Goal: Task Accomplishment & Management: Use online tool/utility

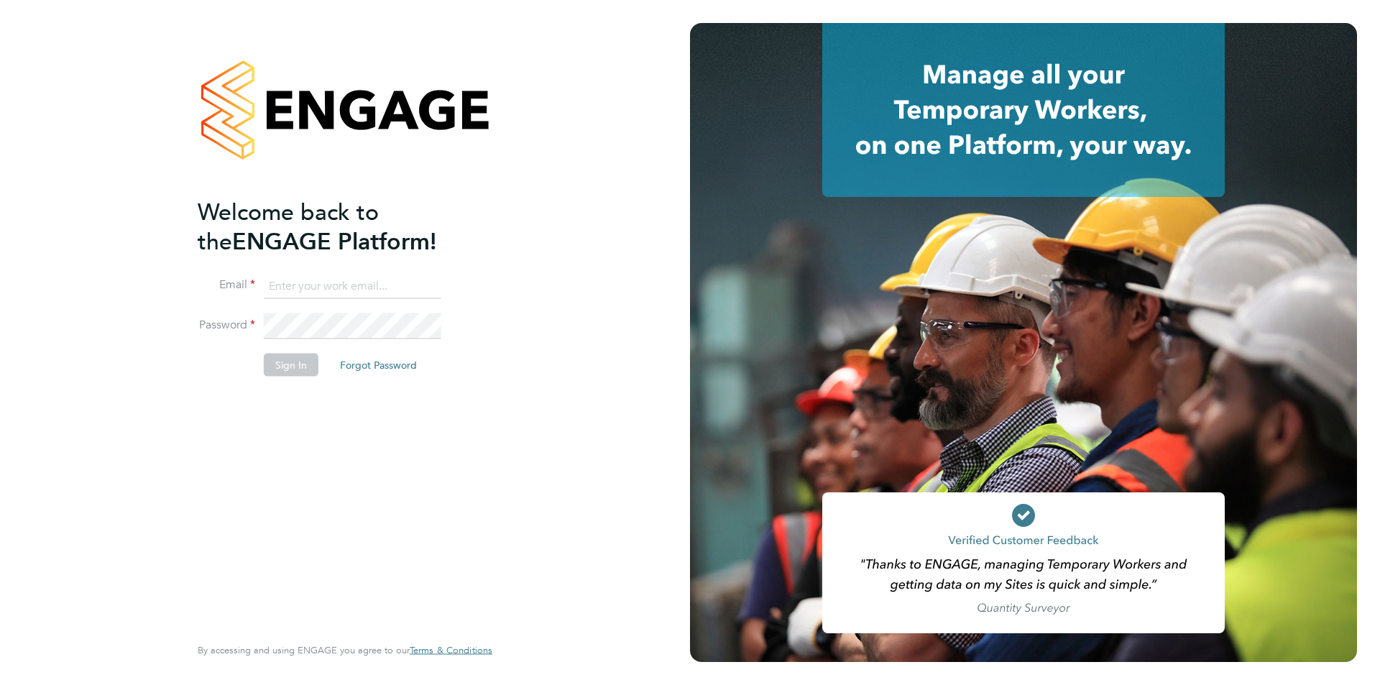
type input "jodie.canning@buildrec.com"
click at [286, 362] on button "Sign In" at bounding box center [291, 365] width 55 height 23
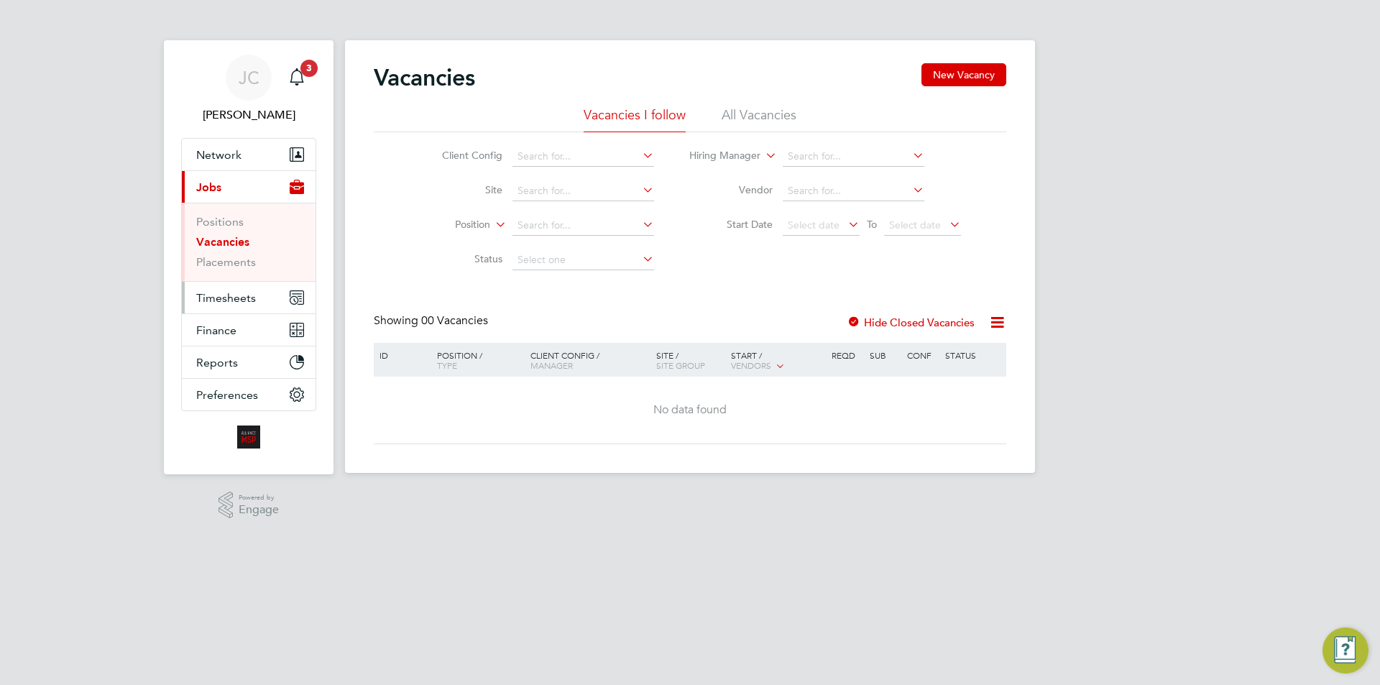
click at [240, 304] on span "Timesheets" at bounding box center [226, 298] width 60 height 14
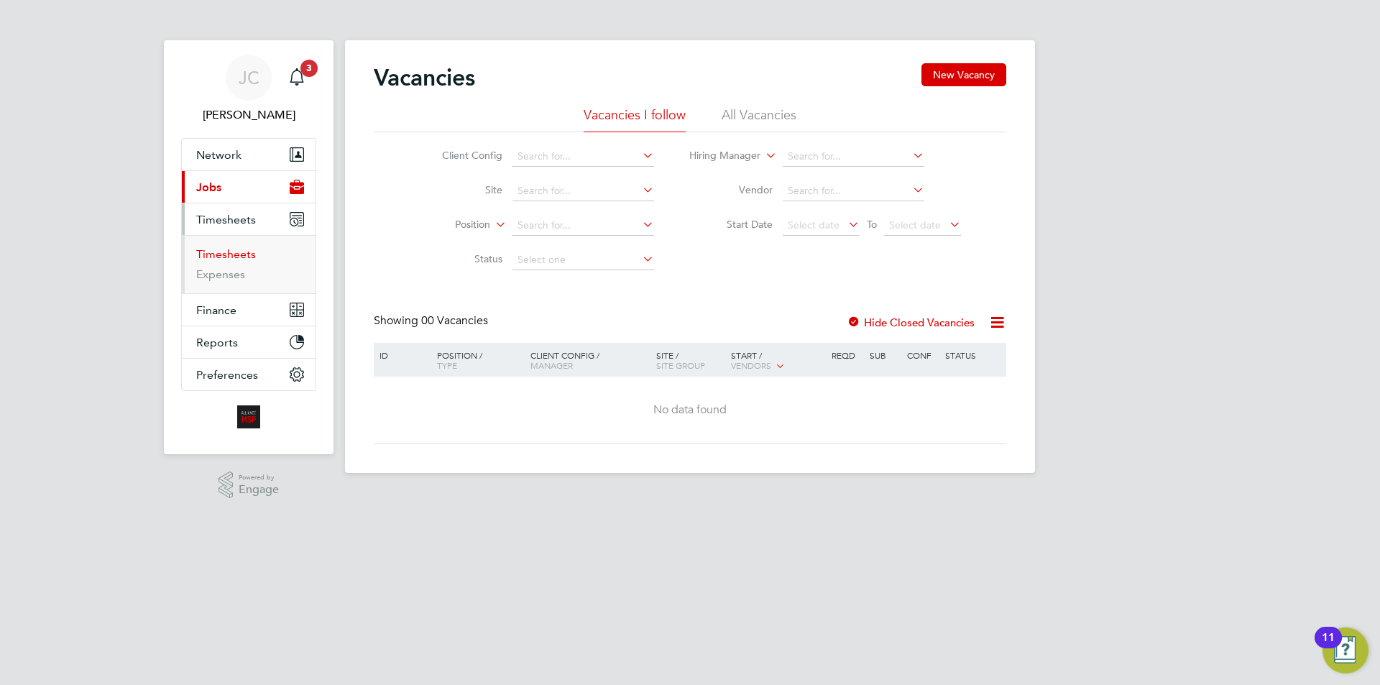
click at [236, 254] on link "Timesheets" at bounding box center [226, 254] width 60 height 14
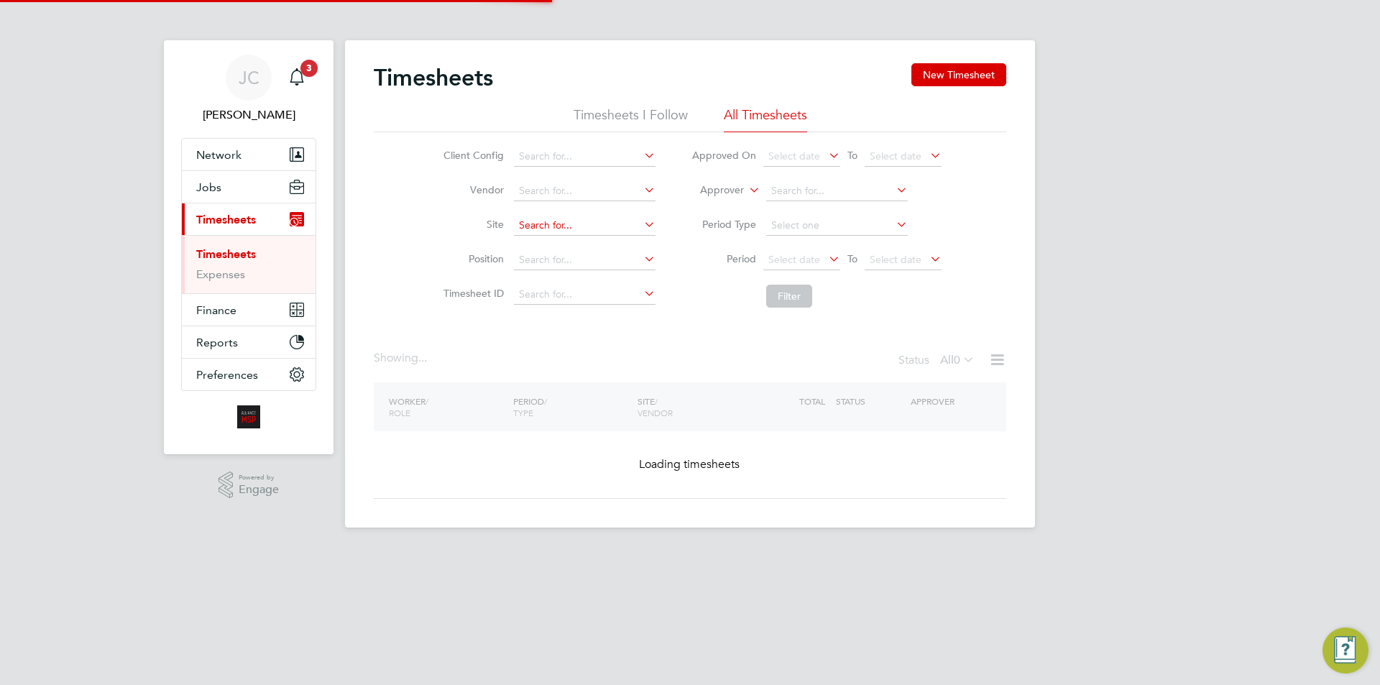
click at [554, 192] on input at bounding box center [585, 191] width 142 height 20
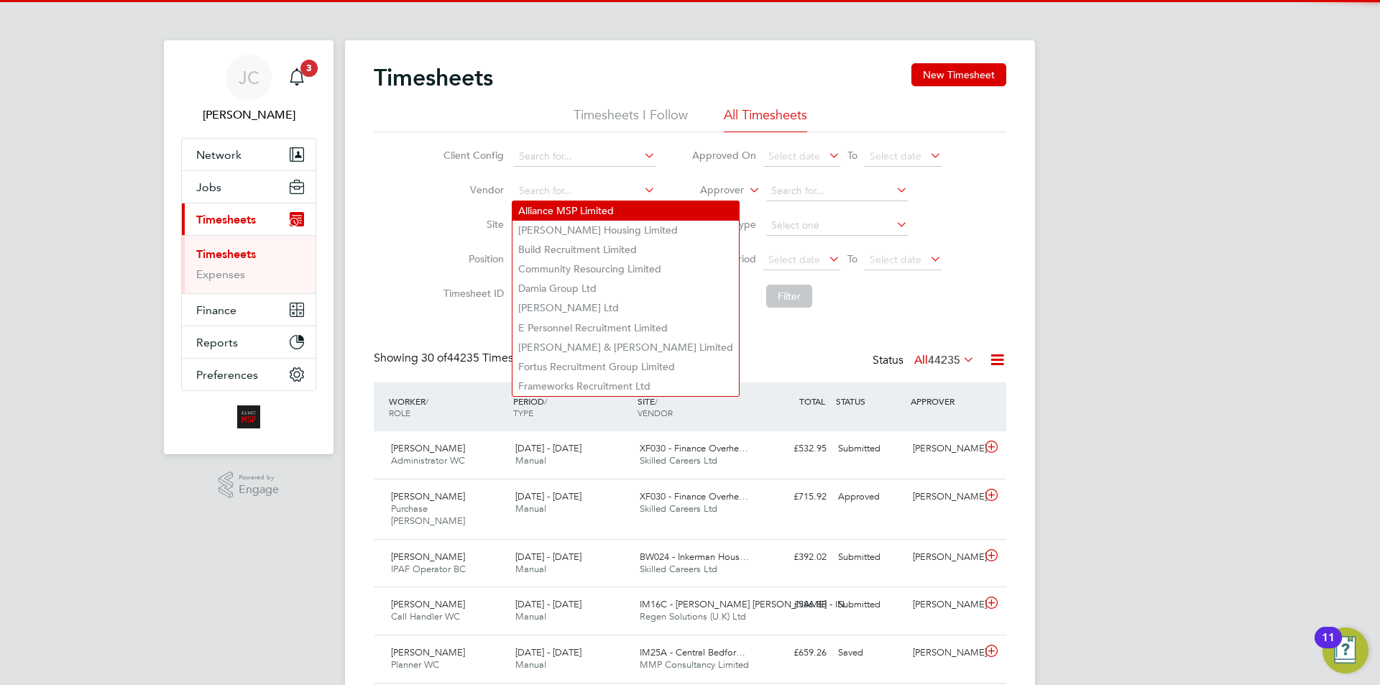
click at [560, 214] on li "Alliance MSP Limited" at bounding box center [625, 210] width 226 height 19
type input "Alliance MSP Limited"
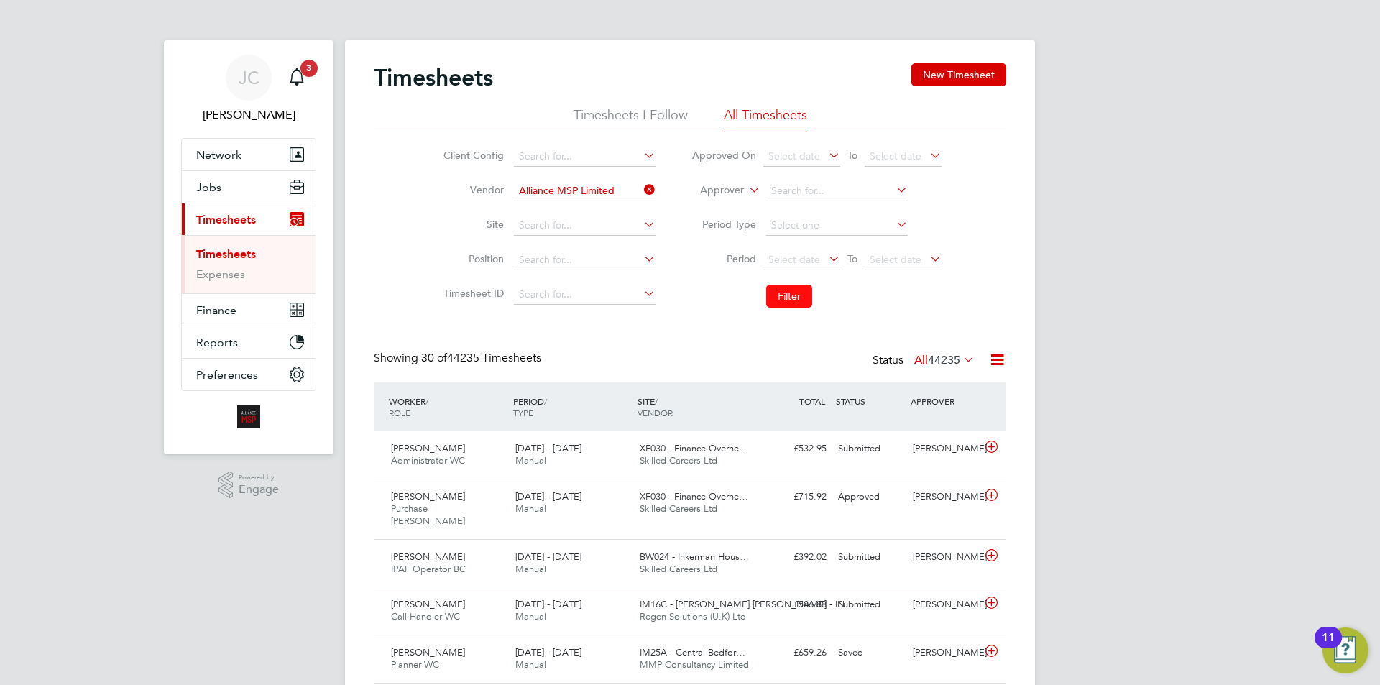
click at [800, 292] on button "Filter" at bounding box center [789, 296] width 46 height 23
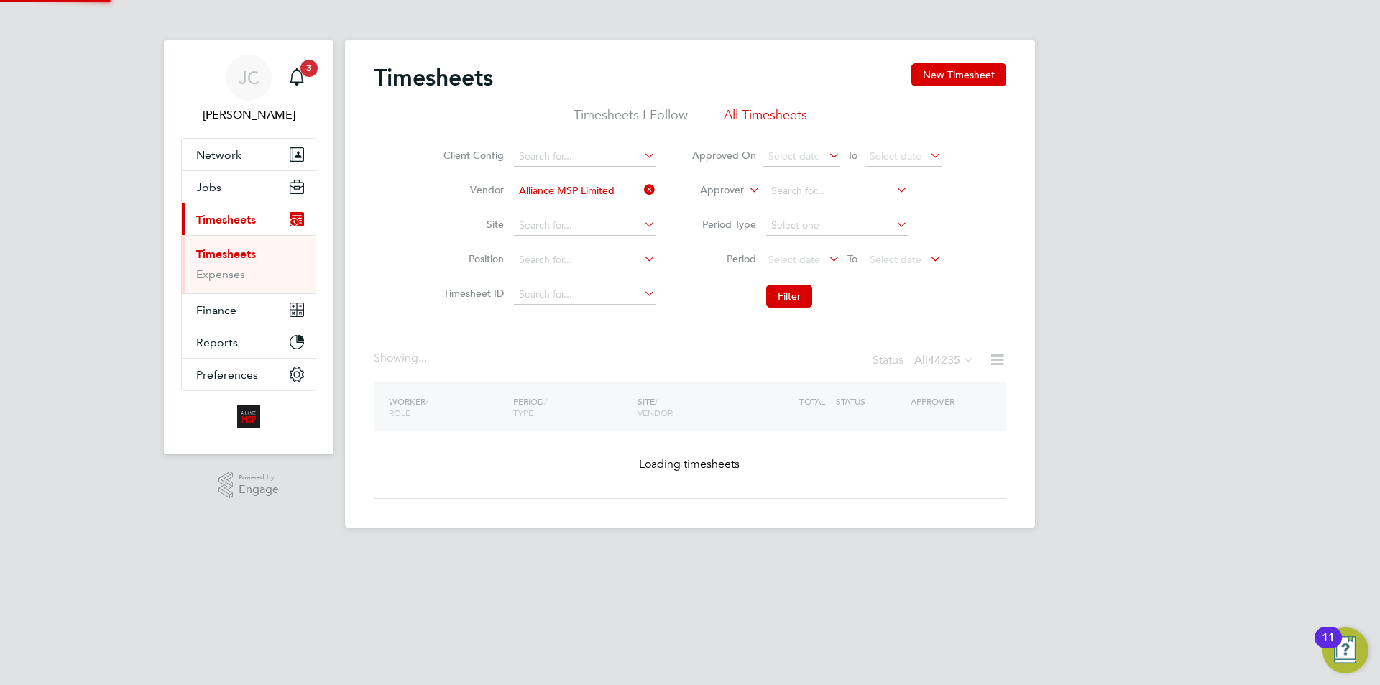
click at [993, 356] on icon at bounding box center [997, 360] width 18 height 18
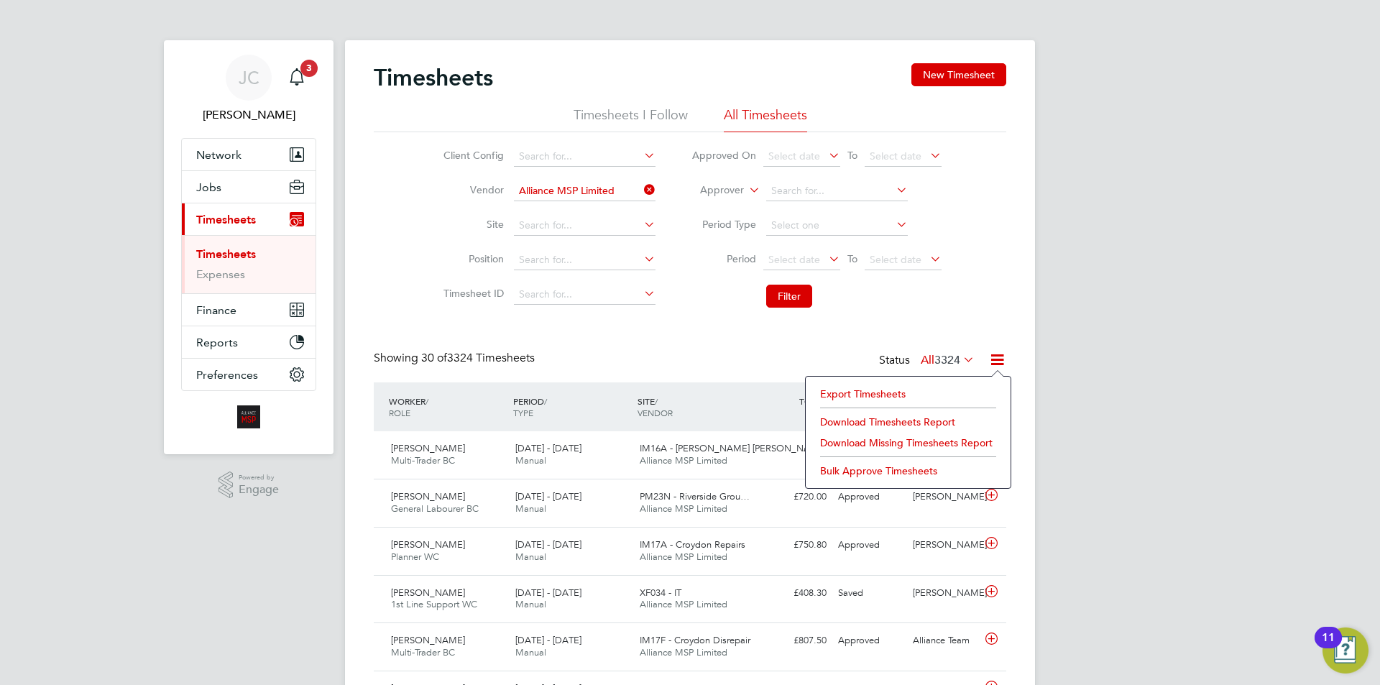
click at [864, 388] on li "Export Timesheets" at bounding box center [908, 394] width 190 height 20
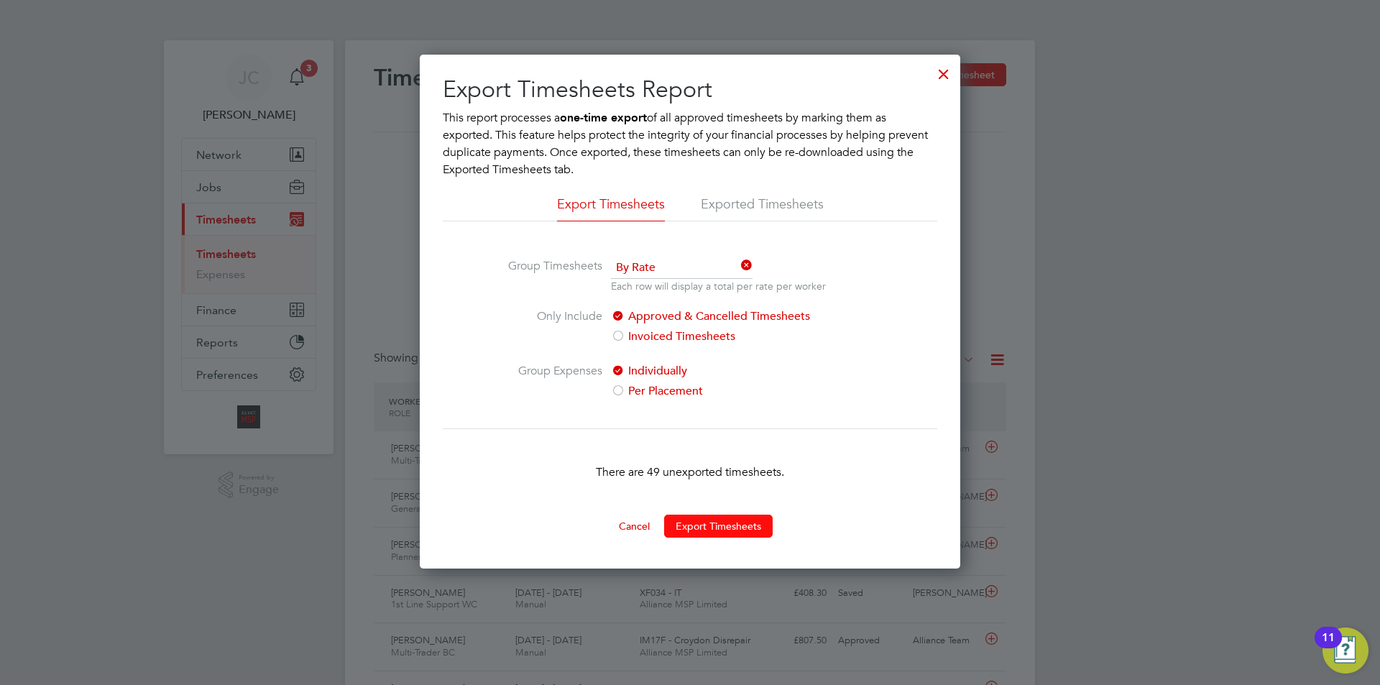
click at [729, 521] on button "Export Timesheets" at bounding box center [718, 525] width 108 height 23
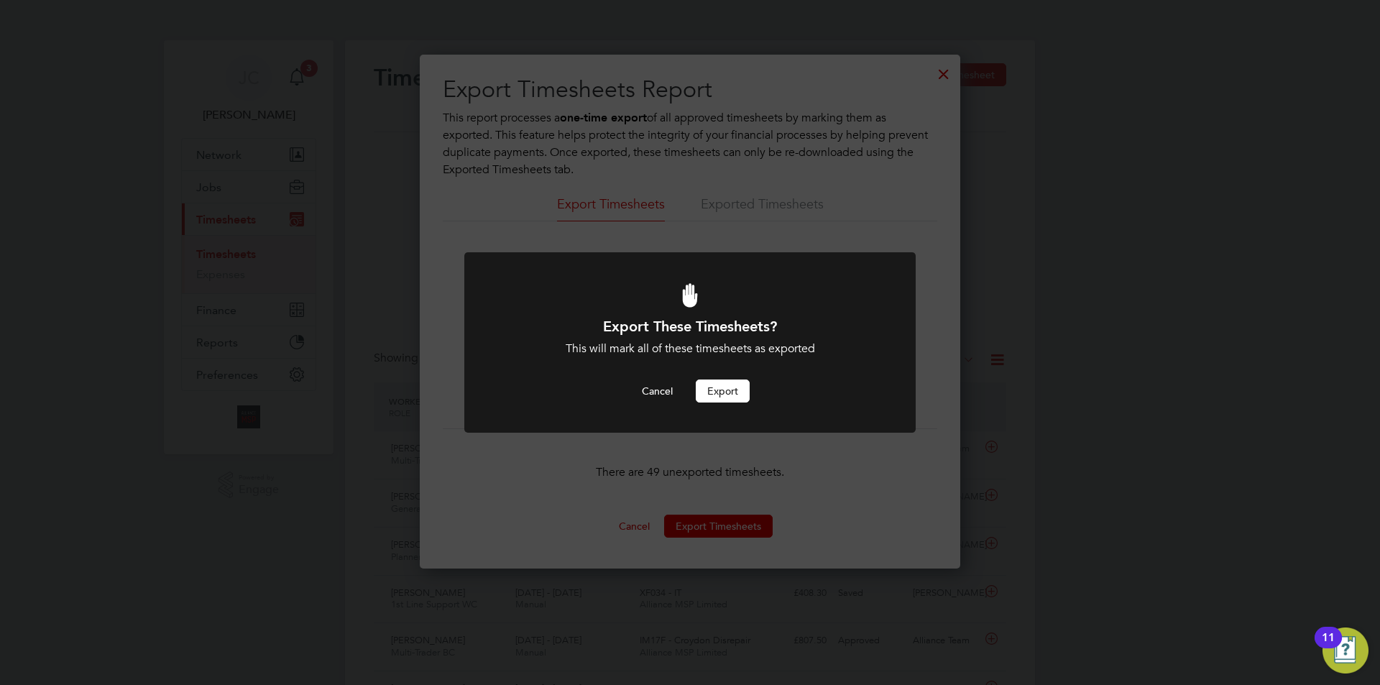
click at [745, 384] on button "Export" at bounding box center [723, 390] width 54 height 23
